Goal: Information Seeking & Learning: Learn about a topic

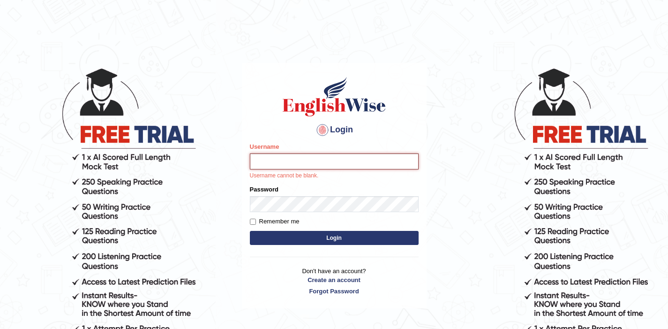
type input "victorgonzalez"
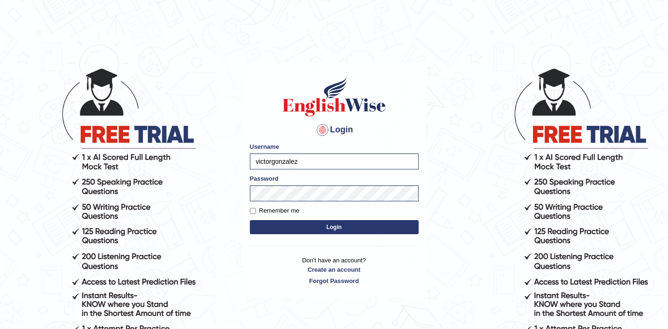
click at [343, 227] on button "Login" at bounding box center [334, 227] width 169 height 14
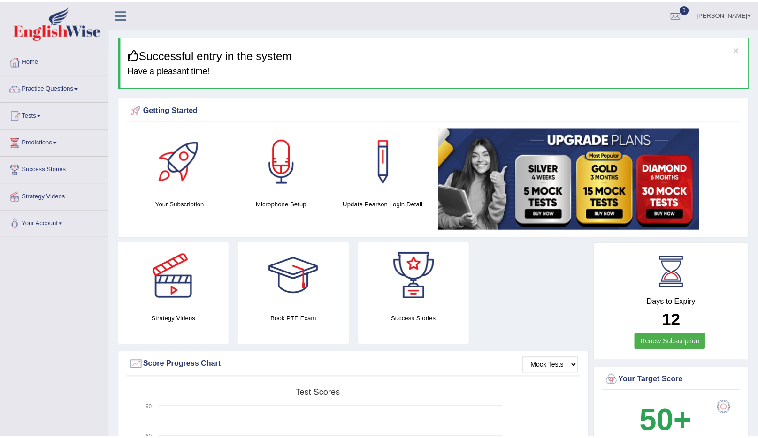
scroll to position [1, 0]
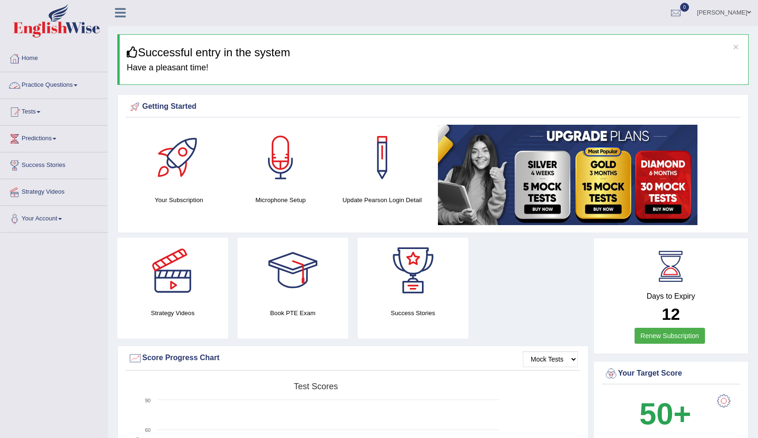
click at [77, 85] on span at bounding box center [76, 85] width 4 height 2
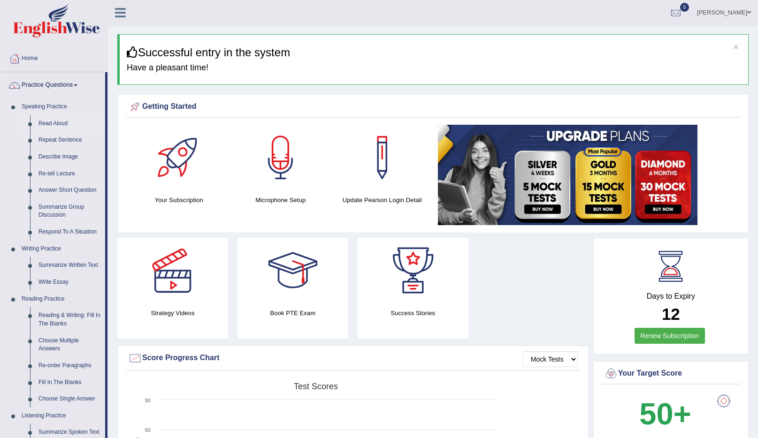
click at [54, 121] on link "Read Aloud" at bounding box center [69, 123] width 71 height 17
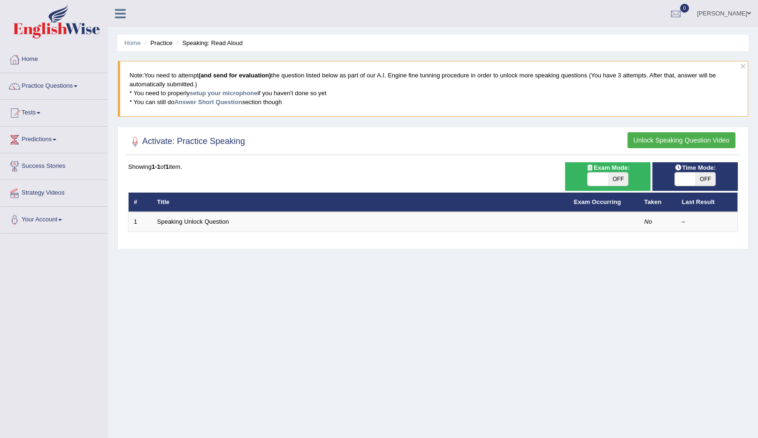
click at [712, 141] on button "Unlock Speaking Question Video" at bounding box center [681, 140] width 108 height 16
